Goal: Task Accomplishment & Management: Manage account settings

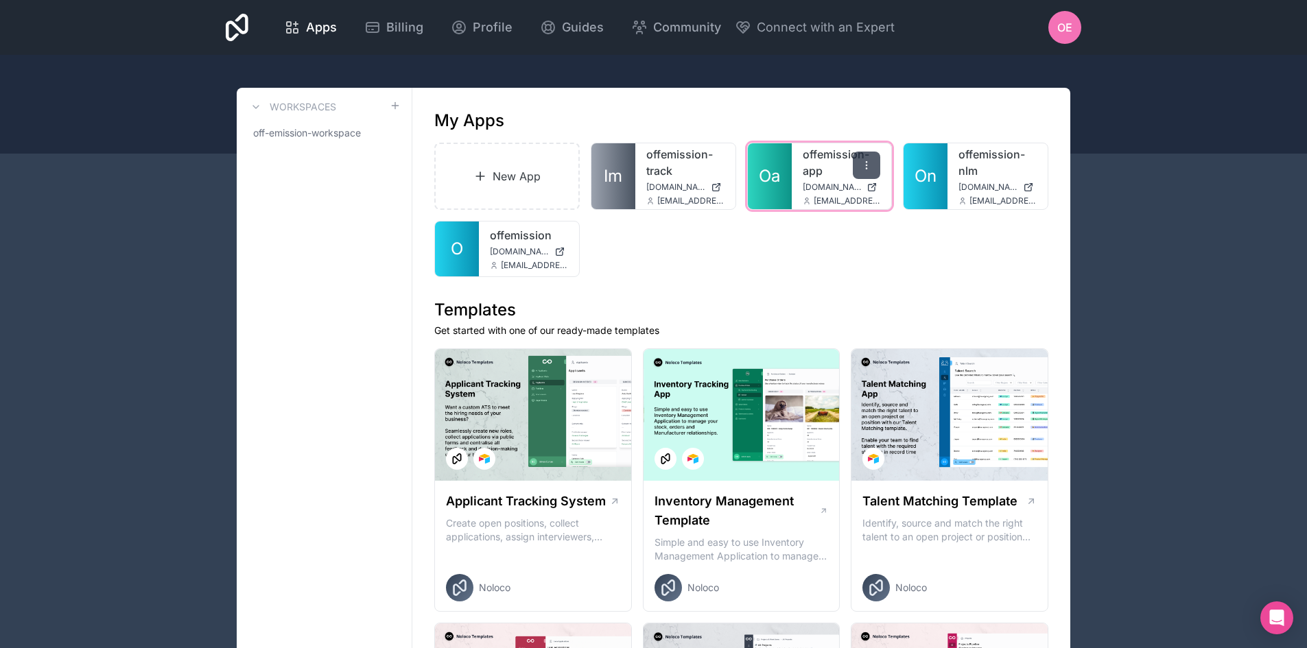
click at [866, 166] on icon at bounding box center [866, 165] width 11 height 11
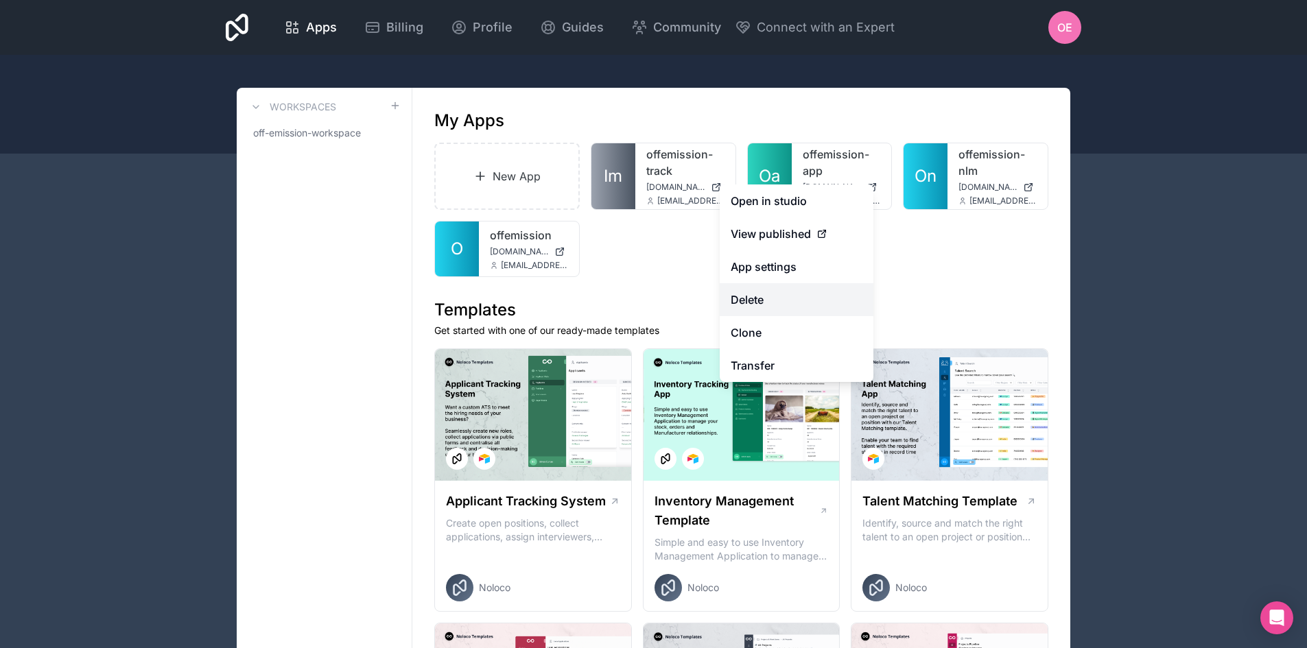
click at [783, 299] on button "Delete" at bounding box center [797, 299] width 154 height 33
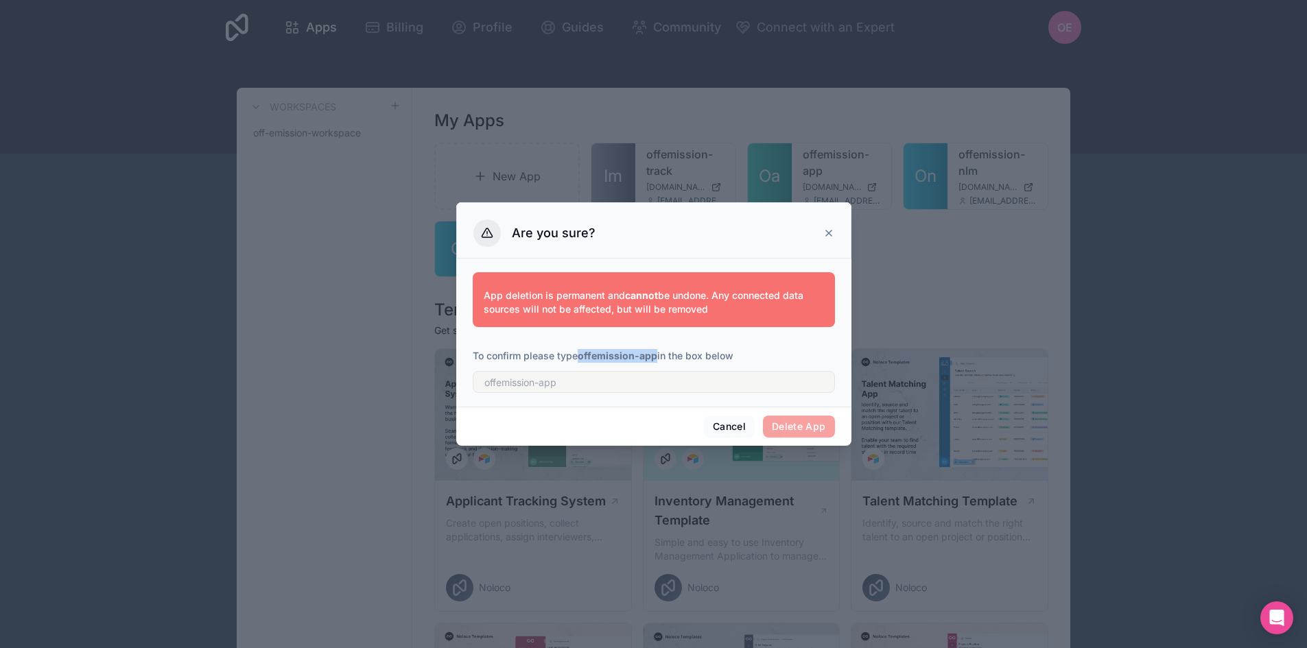
drag, startPoint x: 581, startPoint y: 354, endPoint x: 657, endPoint y: 350, distance: 76.3
click at [657, 350] on p "To confirm please type offemission-app in the box below" at bounding box center [654, 356] width 362 height 14
copy strong "offemission-app"
click at [592, 387] on input "text" at bounding box center [654, 382] width 362 height 22
paste input "offemission-app"
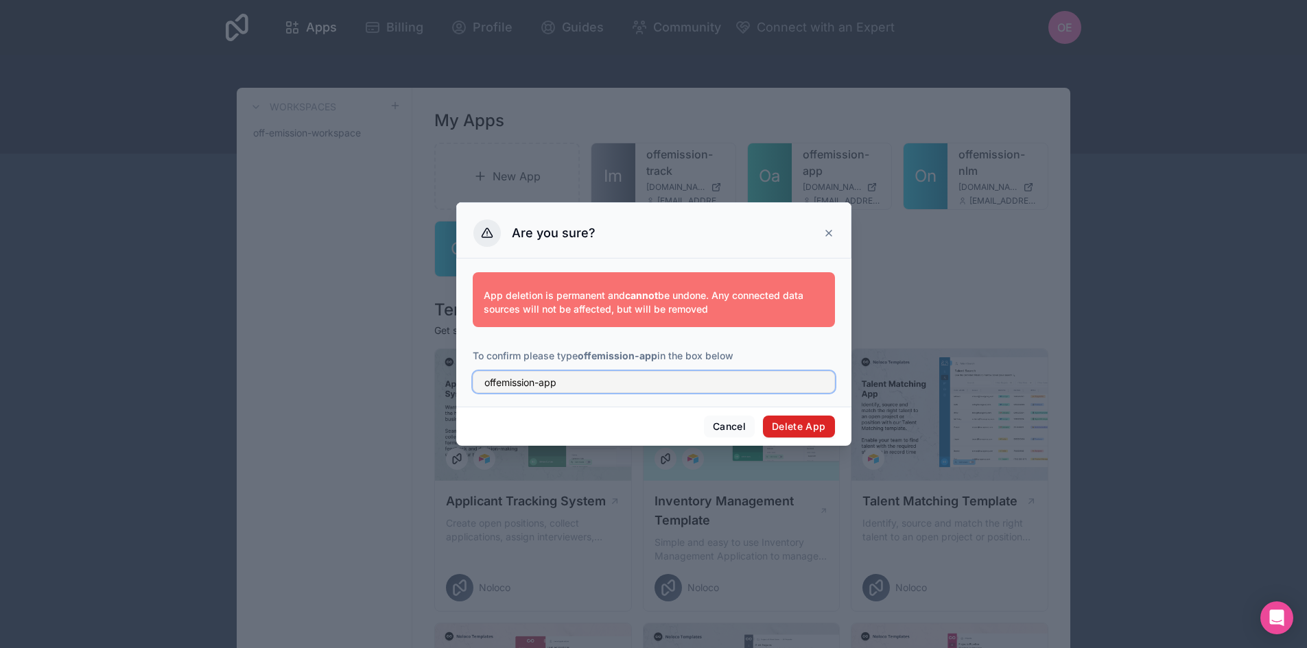
type input "offemission-app"
click at [803, 421] on button "Delete App" at bounding box center [799, 427] width 72 height 22
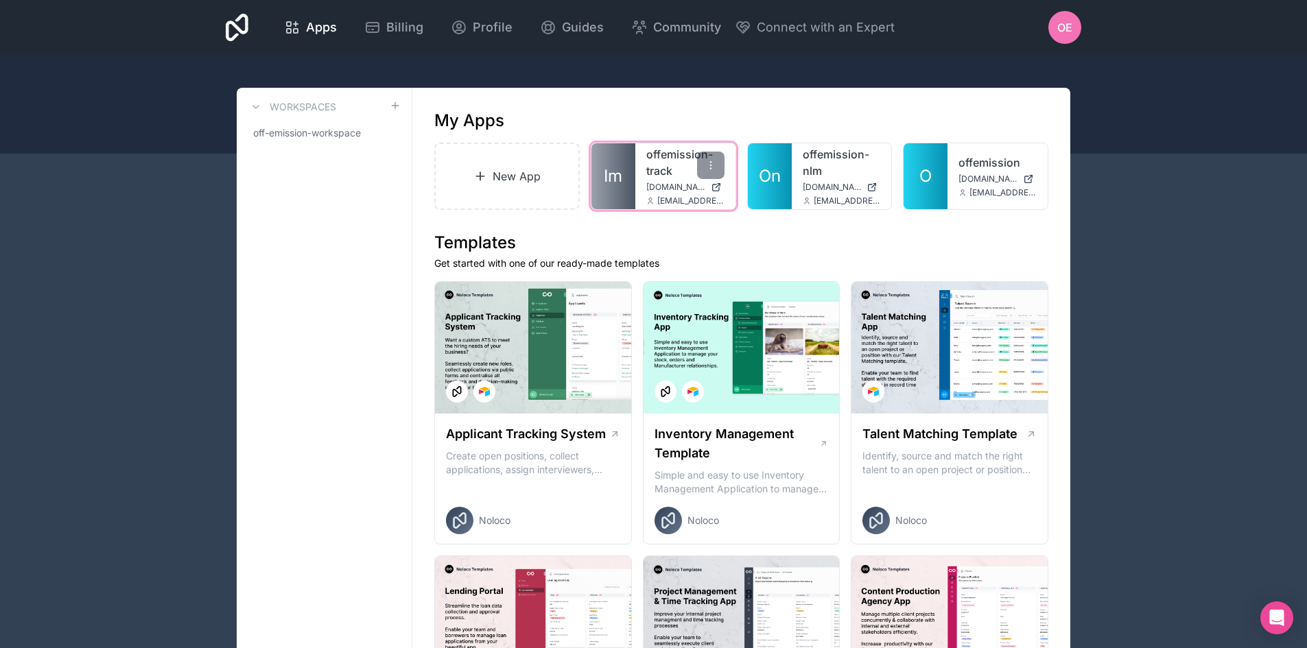
click at [659, 168] on link "offemission-track" at bounding box center [685, 162] width 78 height 33
click at [708, 167] on icon at bounding box center [710, 165] width 11 height 11
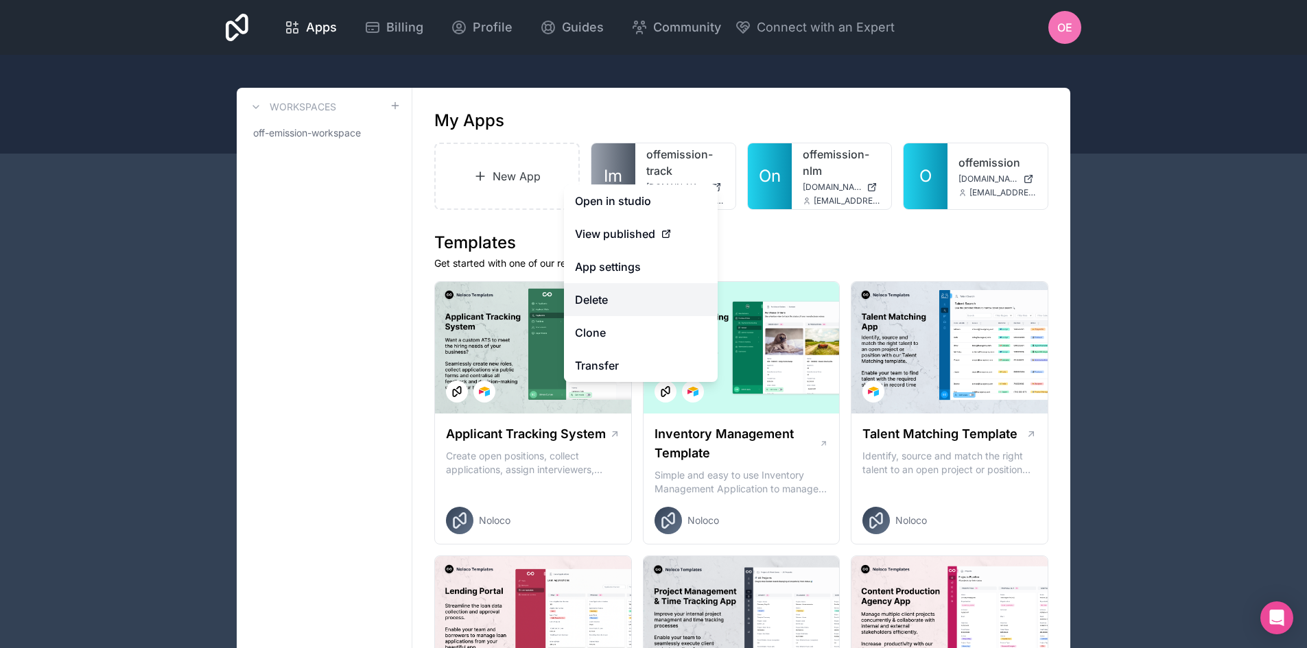
click at [627, 298] on button "Delete" at bounding box center [641, 299] width 154 height 33
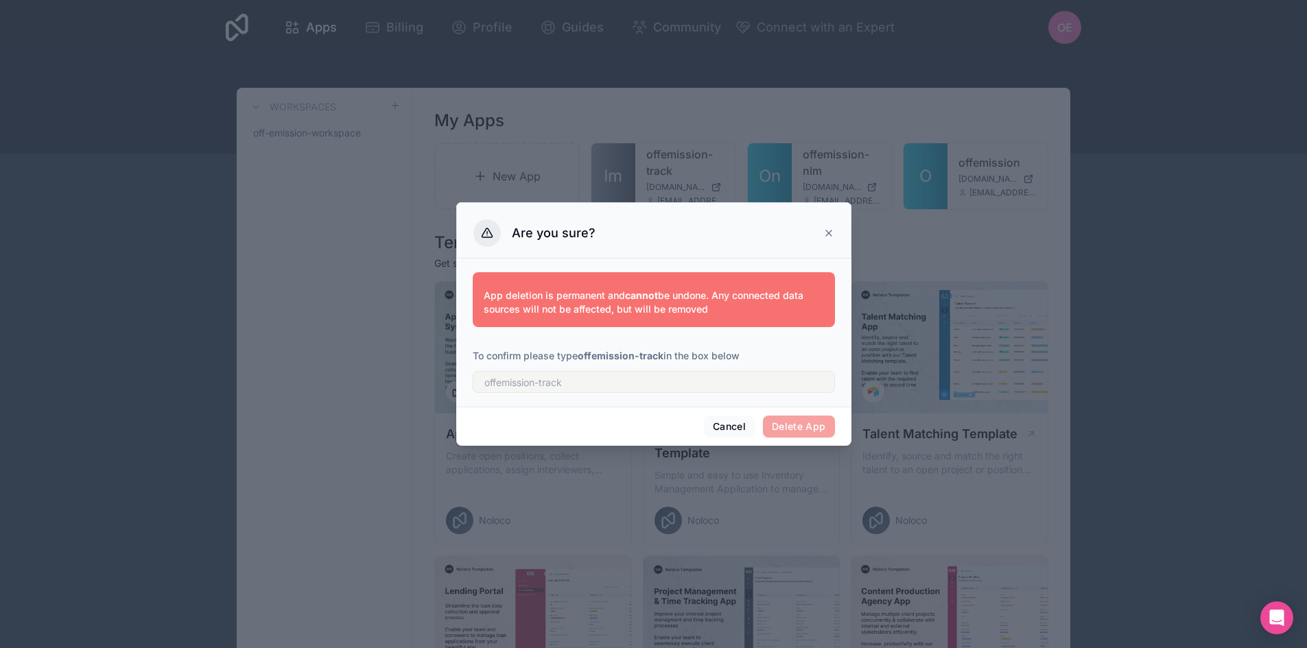
click at [580, 355] on p "To confirm please type offemission-track in the box below" at bounding box center [654, 356] width 362 height 14
click at [582, 355] on strong "offemission-track" at bounding box center [621, 356] width 86 height 12
drag, startPoint x: 581, startPoint y: 355, endPoint x: 664, endPoint y: 356, distance: 83.0
click at [664, 356] on p "To confirm please type offemission-track in the box below" at bounding box center [654, 356] width 362 height 14
copy strong "offemission-track"
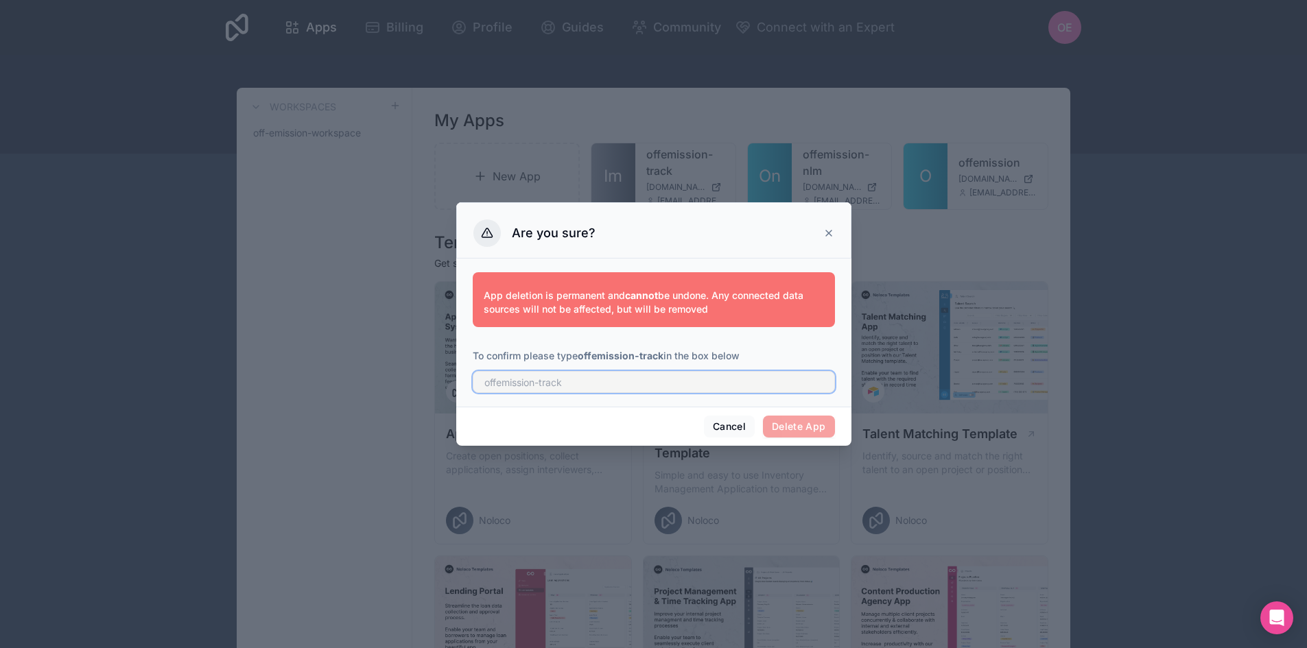
click at [600, 386] on input "text" at bounding box center [654, 382] width 362 height 22
paste input "offemission-track"
type input "offemission-track"
click at [808, 429] on button "Delete App" at bounding box center [799, 427] width 72 height 22
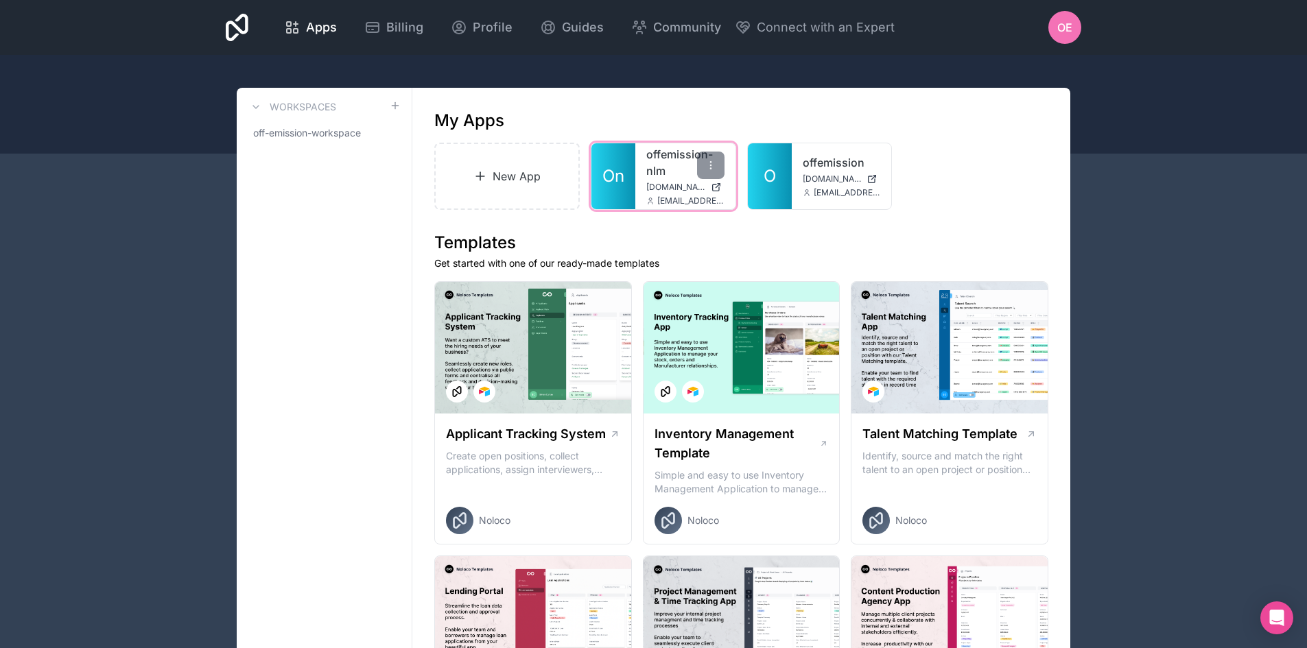
click at [661, 176] on link "offemission-nlm" at bounding box center [685, 162] width 78 height 33
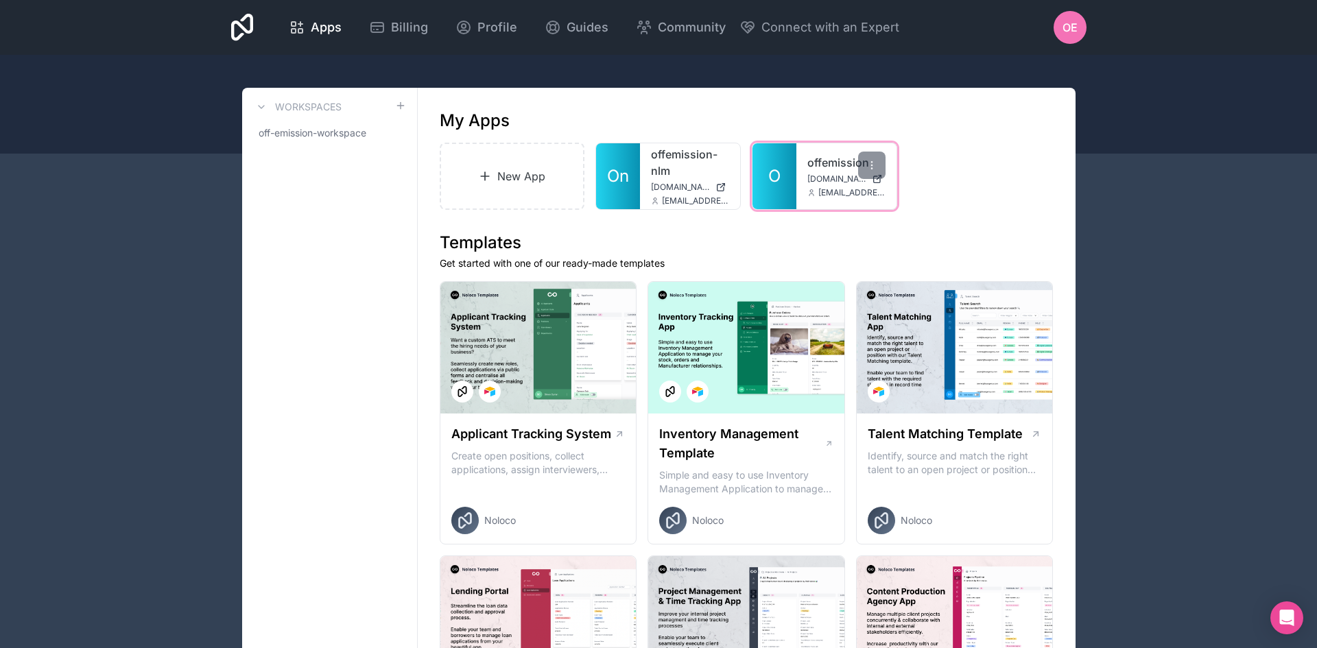
click at [822, 178] on span "[DOMAIN_NAME]" at bounding box center [836, 179] width 59 height 11
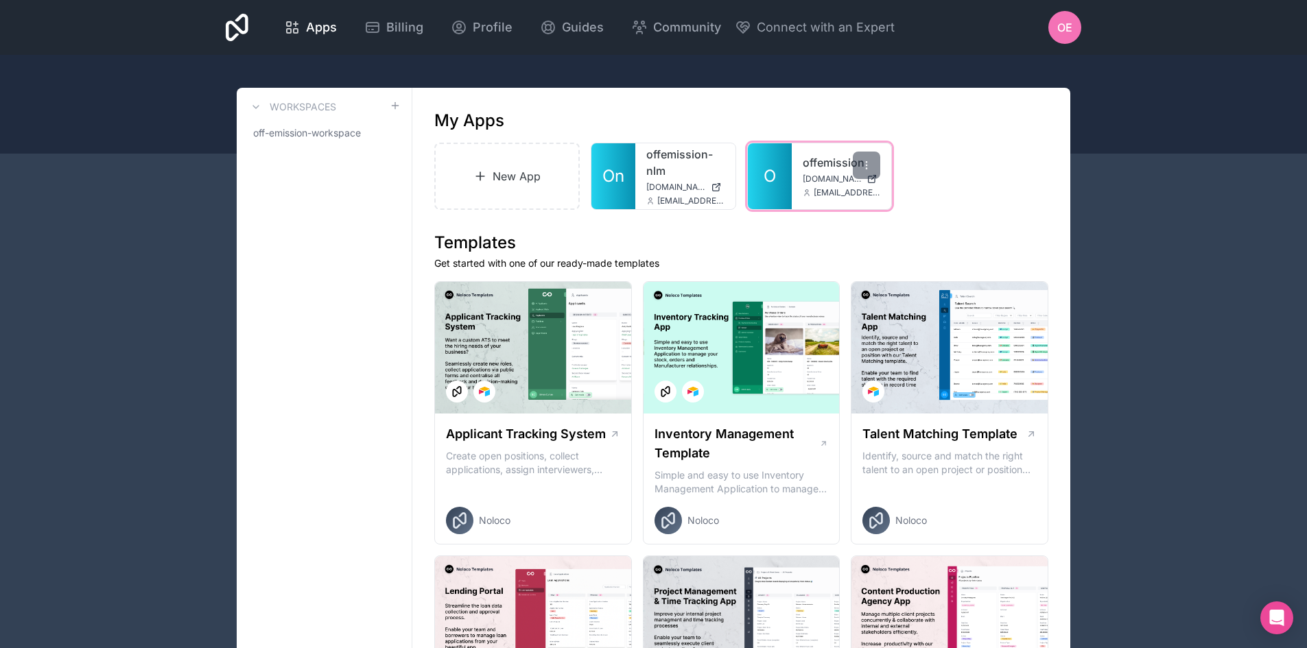
click at [816, 168] on link "offemission" at bounding box center [842, 162] width 78 height 16
